Goal: Transaction & Acquisition: Purchase product/service

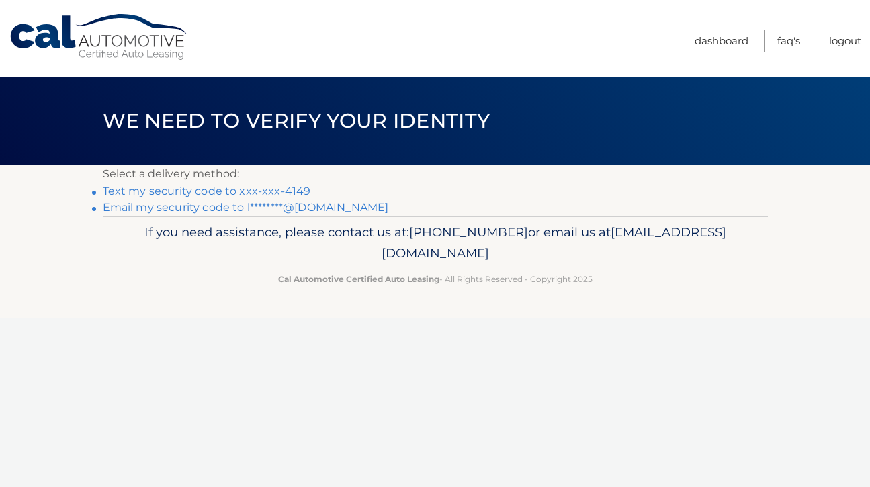
click at [224, 193] on link "Text my security code to xxx-xxx-4149" at bounding box center [207, 191] width 208 height 13
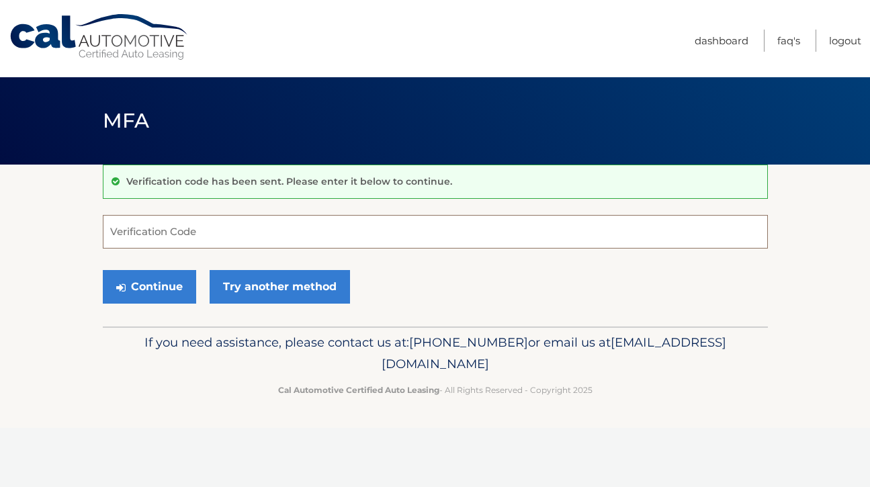
click at [169, 234] on input "Verification Code" at bounding box center [435, 232] width 665 height 34
type input "206257"
click at [169, 297] on button "Continue" at bounding box center [149, 287] width 93 height 34
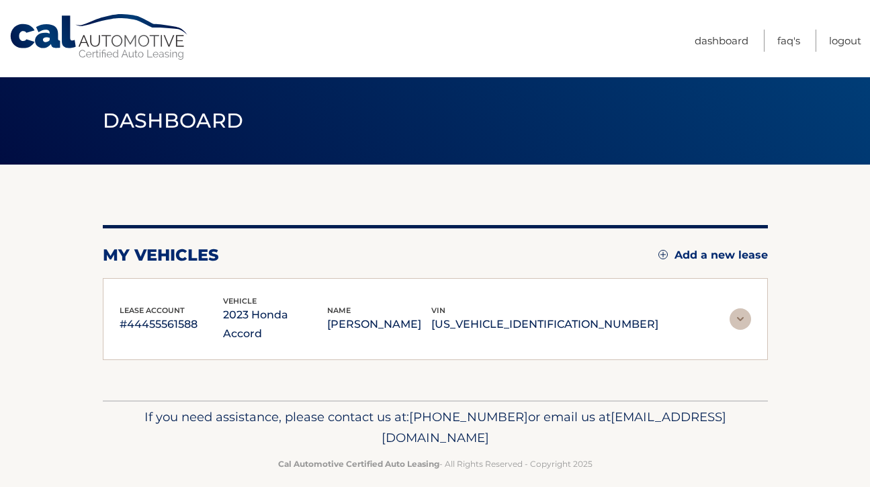
click at [160, 288] on div "lease account #44455561588 vehicle 2023 Honda Accord name LOUIS MAURIO vin 1HGC…" at bounding box center [435, 319] width 665 height 83
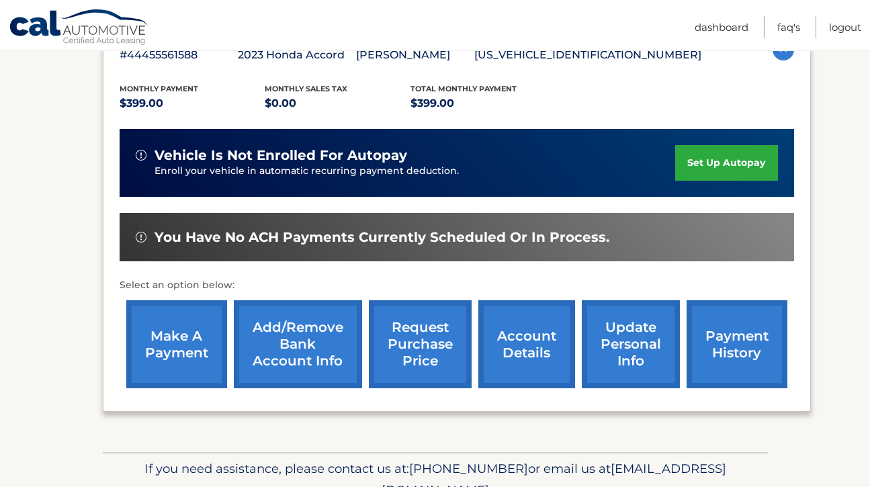
scroll to position [262, 0]
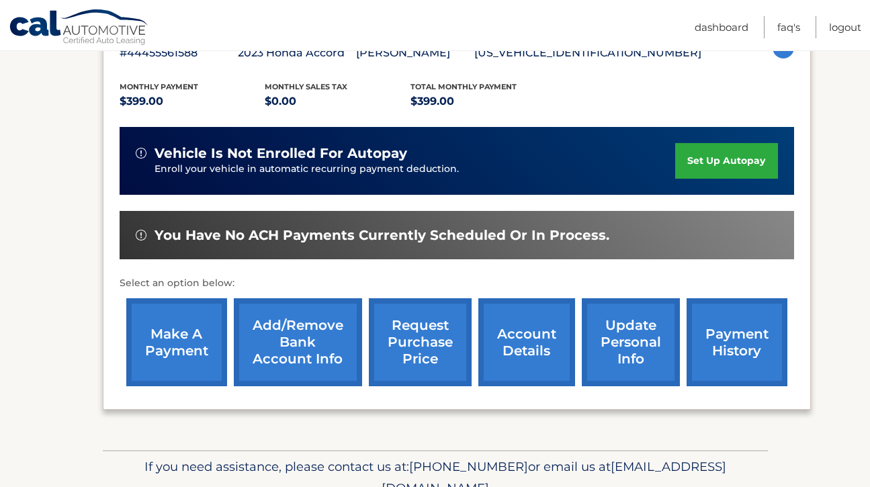
click at [177, 341] on link "make a payment" at bounding box center [176, 342] width 101 height 88
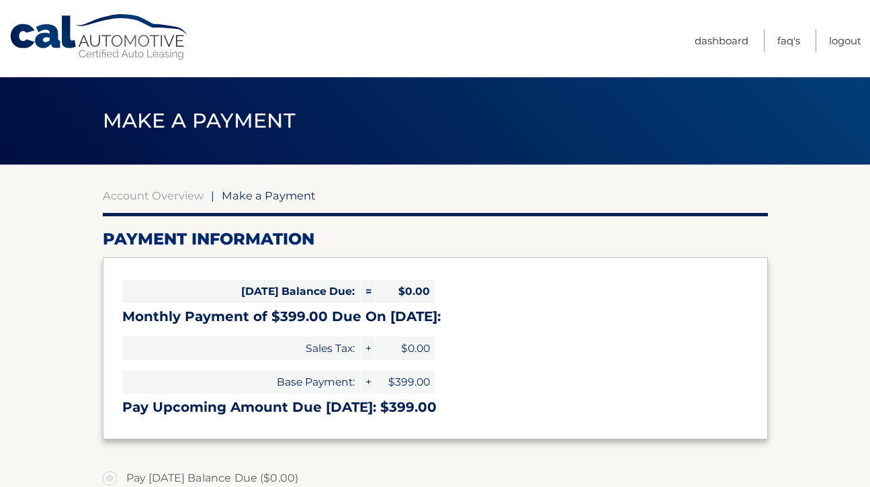
select select "NjYzZDQ5ZTAtNTdkMC00MTQ4LWI4ZDYtOGIwMmFjOWM3OTg1"
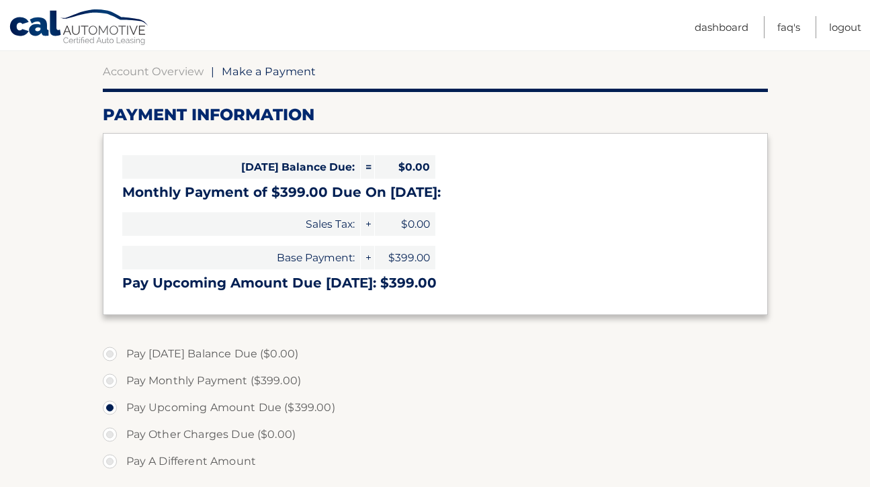
scroll to position [128, 0]
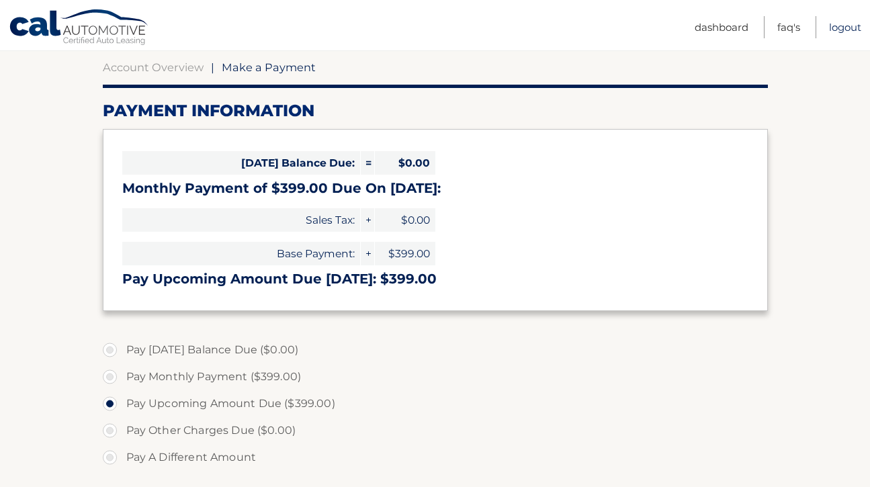
click at [838, 16] on link "Logout" at bounding box center [845, 27] width 32 height 22
